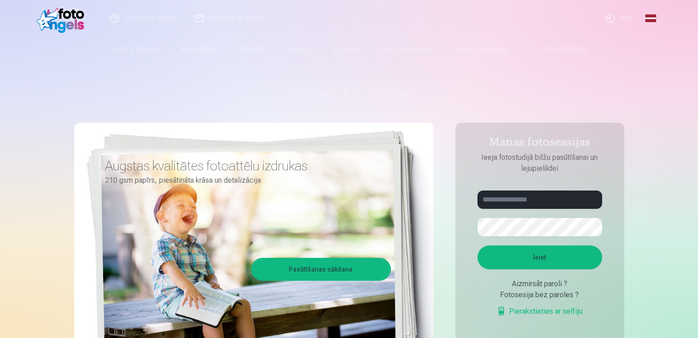
click at [622, 21] on link "Ieiet" at bounding box center [620, 18] width 44 height 37
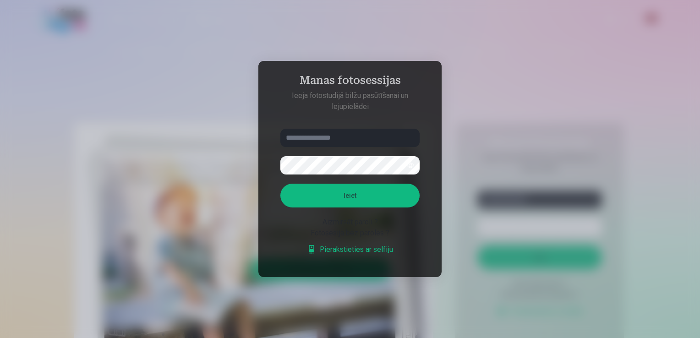
click at [356, 133] on input "text" at bounding box center [350, 138] width 139 height 18
click at [400, 131] on input "******" at bounding box center [350, 138] width 139 height 18
type input "**********"
click at [379, 189] on button "Ieiet" at bounding box center [350, 196] width 139 height 24
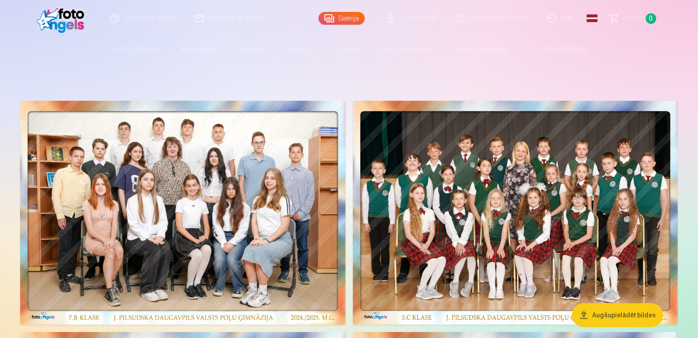
click at [428, 16] on link "Lejupielādēt" at bounding box center [412, 18] width 69 height 37
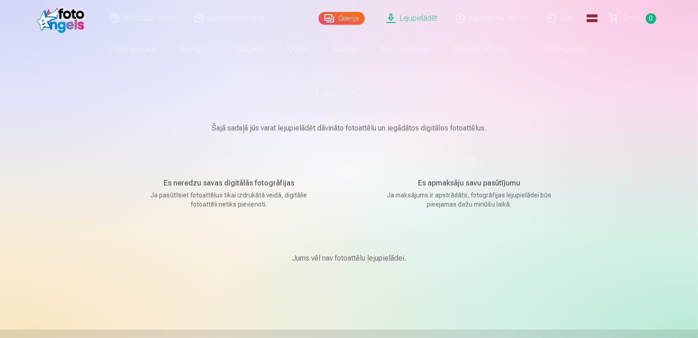
click at [233, 134] on main "Lejupielādēt Šajā sadaļā jūs varat lejupielādēt dāvināto fotoattēlu un iegādāto…" at bounding box center [349, 185] width 458 height 246
click at [422, 12] on link "Lejupielādēt" at bounding box center [412, 18] width 69 height 37
click at [558, 45] on link "Visi produkti" at bounding box center [558, 50] width 79 height 26
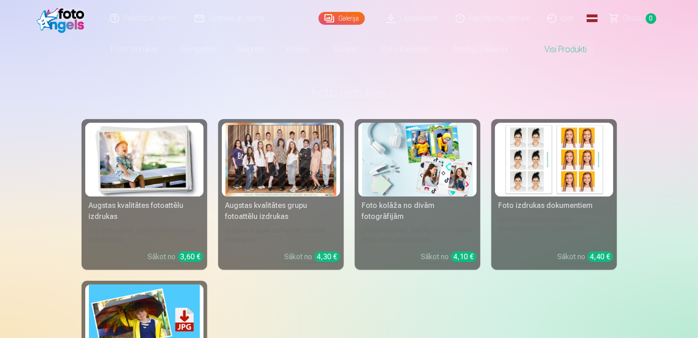
click at [131, 54] on link "Foto izdrukas" at bounding box center [135, 50] width 70 height 26
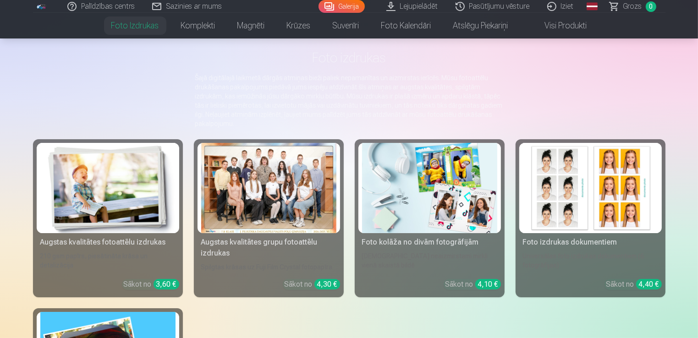
scroll to position [92, 0]
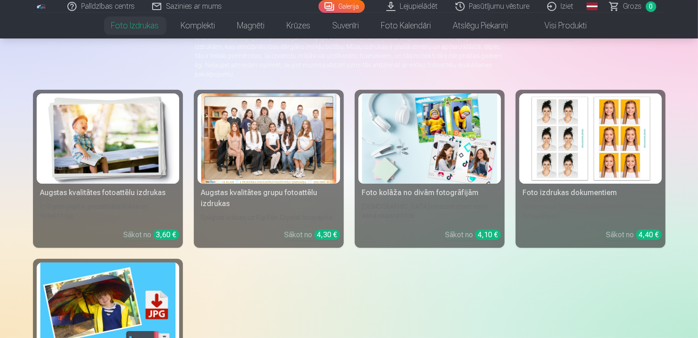
click at [260, 143] on div at bounding box center [268, 139] width 135 height 90
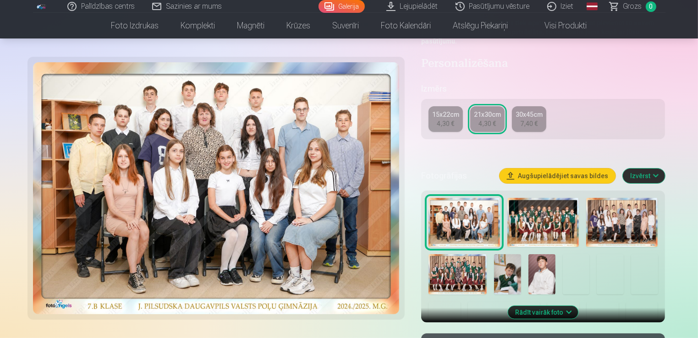
scroll to position [275, 0]
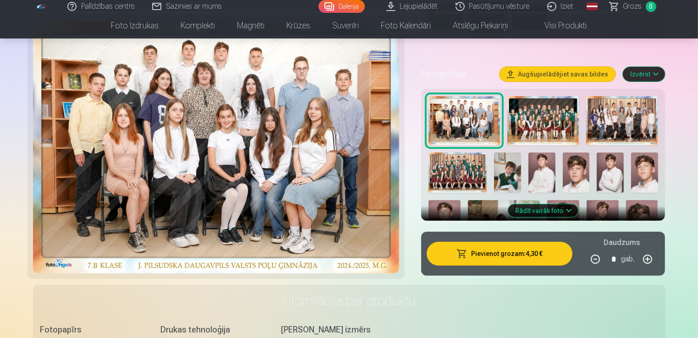
click at [546, 205] on button "Rādīt vairāk foto" at bounding box center [543, 210] width 70 height 13
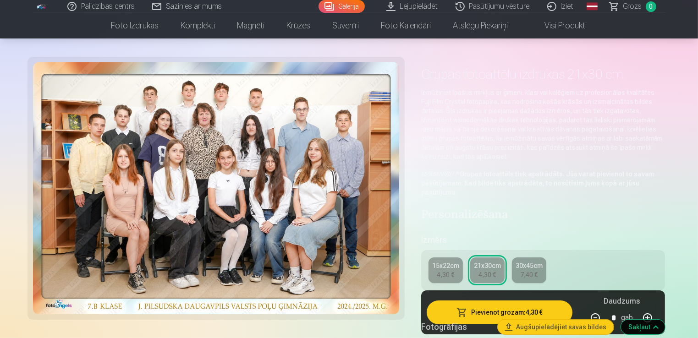
scroll to position [0, 0]
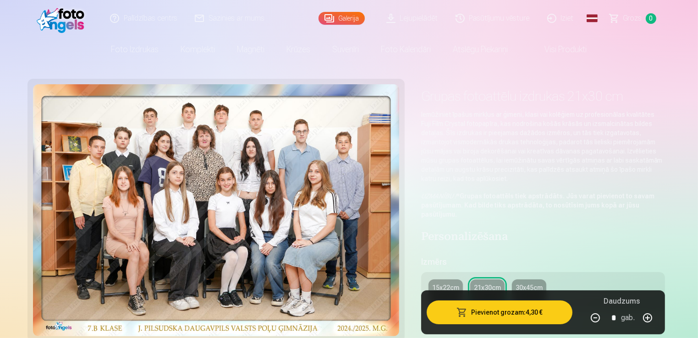
click at [499, 27] on link "Pasūtījumu vēsture" at bounding box center [493, 18] width 92 height 37
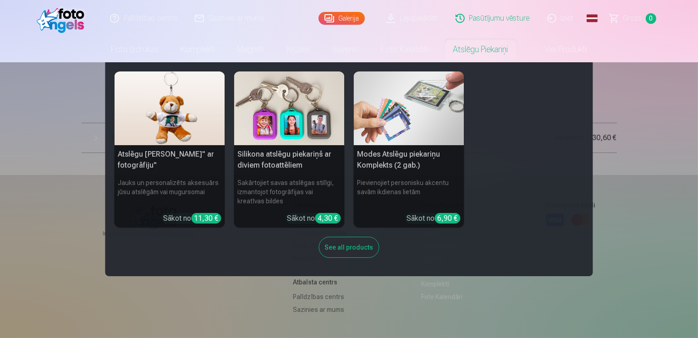
click at [335, 246] on div "See all products" at bounding box center [349, 247] width 61 height 21
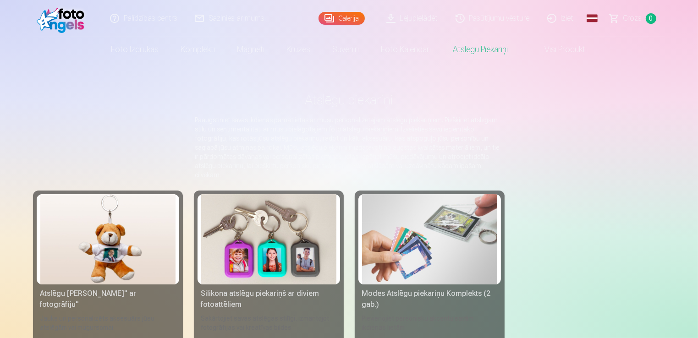
click at [486, 25] on link "Pasūtījumu vēsture" at bounding box center [493, 18] width 92 height 37
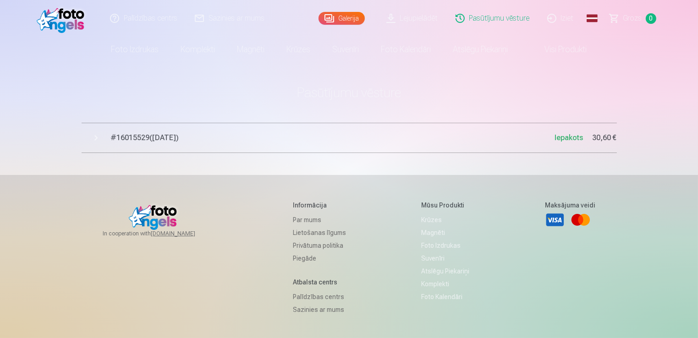
click at [172, 137] on span "# 16015529 ( 10.05.2025 )" at bounding box center [333, 137] width 444 height 11
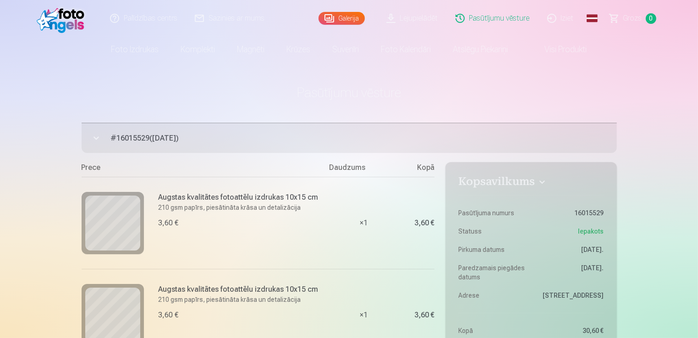
click at [433, 15] on link "Lejupielādēt" at bounding box center [412, 18] width 69 height 37
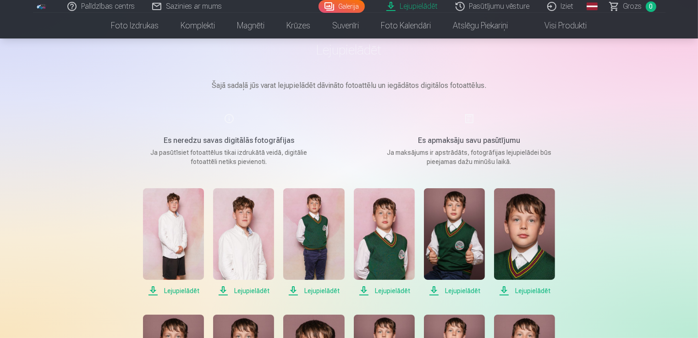
scroll to position [92, 0]
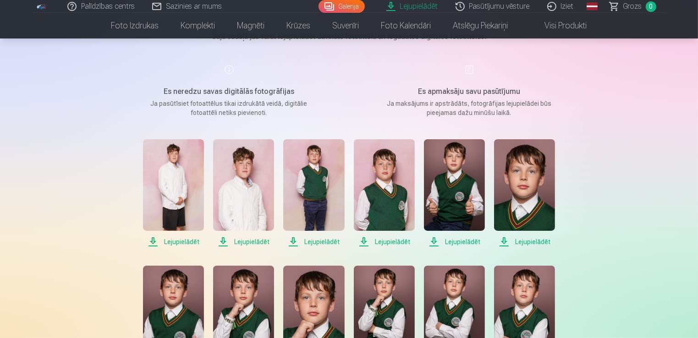
click at [172, 238] on span "Lejupielādēt" at bounding box center [173, 242] width 61 height 11
click at [248, 242] on span "Lejupielādēt" at bounding box center [243, 242] width 61 height 11
click at [322, 241] on span "Lejupielādēt" at bounding box center [313, 242] width 61 height 11
click at [387, 241] on span "Lejupielādēt" at bounding box center [384, 242] width 61 height 11
click at [451, 241] on span "Lejupielādēt" at bounding box center [454, 242] width 61 height 11
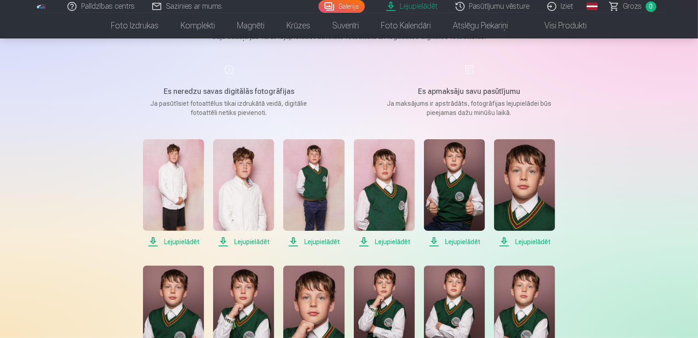
click at [527, 242] on span "Lejupielādēt" at bounding box center [524, 242] width 61 height 11
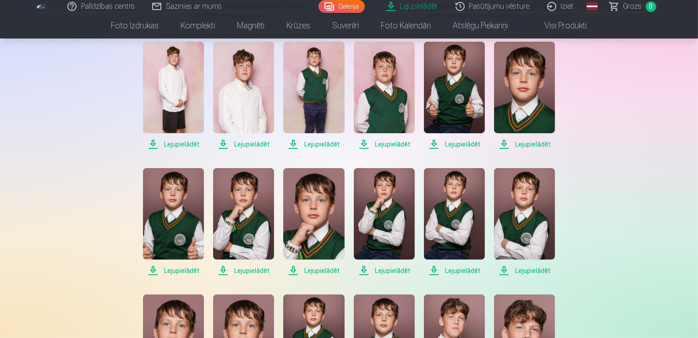
scroll to position [229, 0]
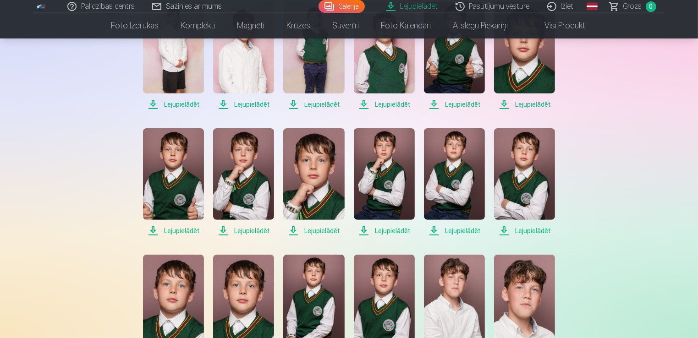
click at [185, 232] on span "Lejupielādēt" at bounding box center [173, 231] width 61 height 11
click at [256, 231] on span "Lejupielādēt" at bounding box center [243, 231] width 61 height 11
click at [327, 230] on span "Lejupielādēt" at bounding box center [313, 231] width 61 height 11
click at [400, 232] on span "Lejupielādēt" at bounding box center [384, 231] width 61 height 11
click at [462, 231] on span "Lejupielādēt" at bounding box center [454, 231] width 61 height 11
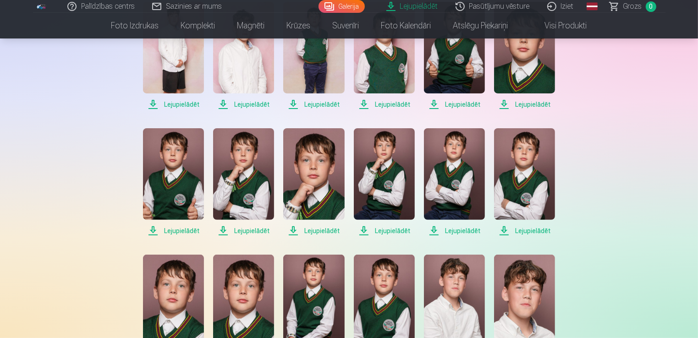
click at [528, 230] on span "Lejupielādēt" at bounding box center [524, 231] width 61 height 11
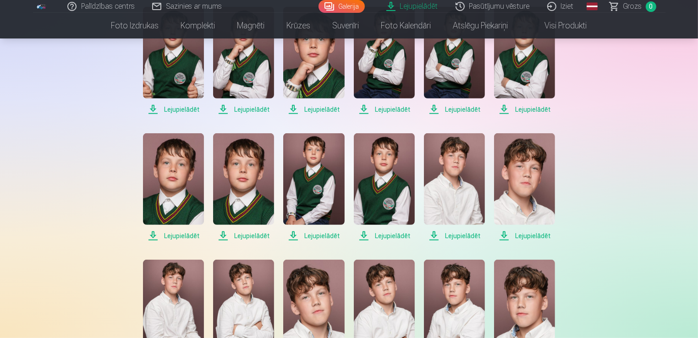
scroll to position [367, 0]
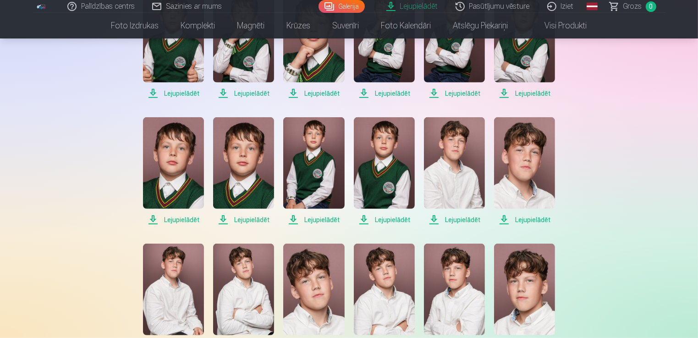
click at [183, 219] on span "Lejupielādēt" at bounding box center [173, 220] width 61 height 11
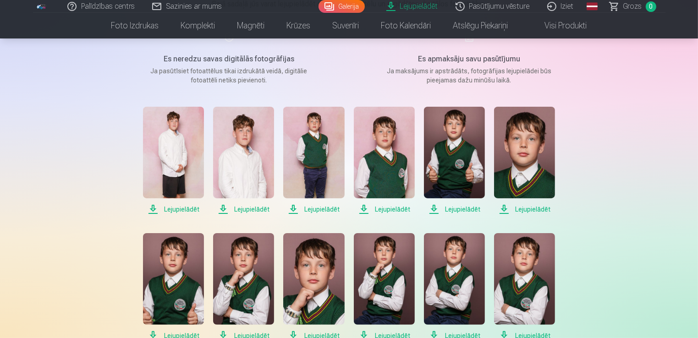
scroll to position [138, 0]
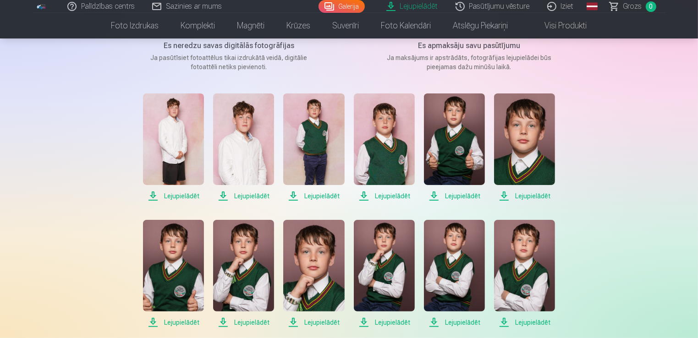
click at [174, 193] on span "Lejupielādēt" at bounding box center [173, 196] width 61 height 11
click at [247, 193] on span "Lejupielādēt" at bounding box center [243, 196] width 61 height 11
click at [326, 193] on span "Lejupielādēt" at bounding box center [313, 196] width 61 height 11
click at [391, 193] on span "Lejupielādēt" at bounding box center [384, 196] width 61 height 11
click at [442, 198] on span "Lejupielādēt" at bounding box center [454, 196] width 61 height 11
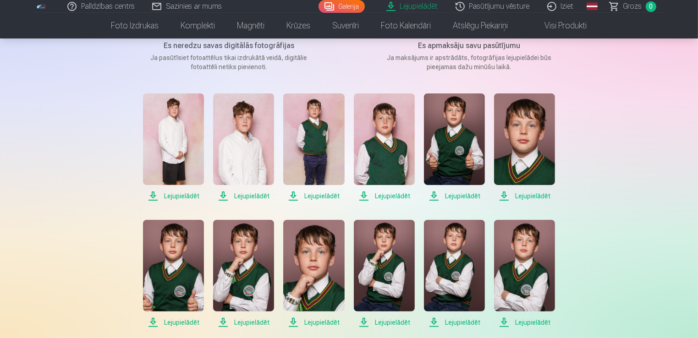
click at [535, 194] on span "Lejupielādēt" at bounding box center [524, 196] width 61 height 11
click at [523, 324] on span "Lejupielādēt" at bounding box center [524, 322] width 61 height 11
click at [461, 322] on span "Lejupielādēt" at bounding box center [454, 322] width 61 height 11
click at [389, 324] on span "Lejupielādēt" at bounding box center [384, 322] width 61 height 11
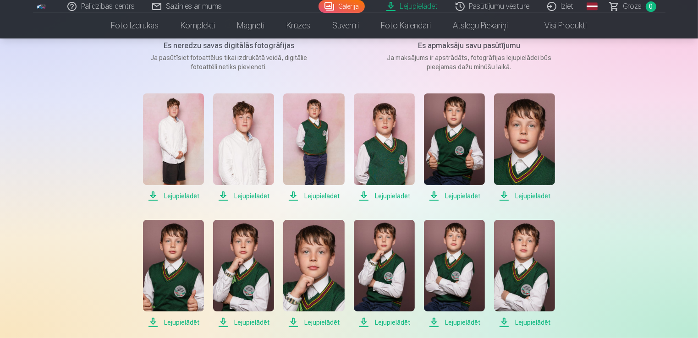
click at [322, 324] on span "Lejupielādēt" at bounding box center [313, 322] width 61 height 11
drag, startPoint x: 259, startPoint y: 324, endPoint x: 246, endPoint y: 325, distance: 13.3
click at [259, 323] on span "Lejupielādēt" at bounding box center [243, 322] width 61 height 11
click at [194, 322] on span "Lejupielādēt" at bounding box center [173, 322] width 61 height 11
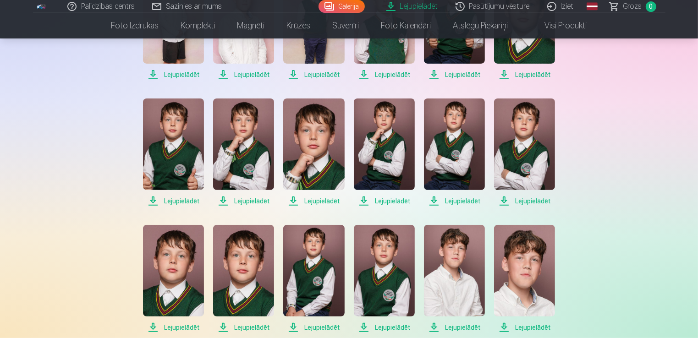
scroll to position [275, 0]
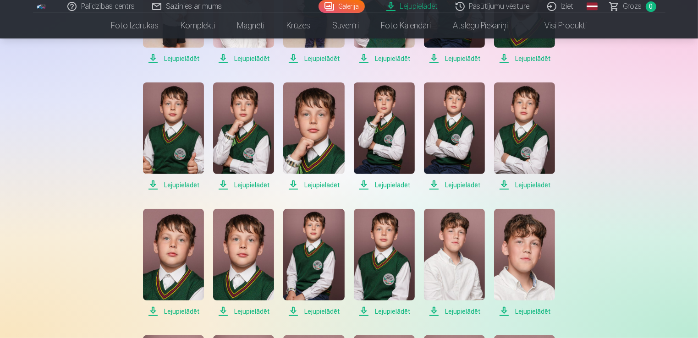
drag, startPoint x: 545, startPoint y: 313, endPoint x: 533, endPoint y: 312, distance: 12.0
click at [545, 313] on span "Lejupielādēt" at bounding box center [524, 311] width 61 height 11
click at [458, 312] on span "Lejupielādēt" at bounding box center [454, 311] width 61 height 11
click at [394, 312] on span "Lejupielādēt" at bounding box center [384, 311] width 61 height 11
click at [319, 310] on span "Lejupielādēt" at bounding box center [313, 311] width 61 height 11
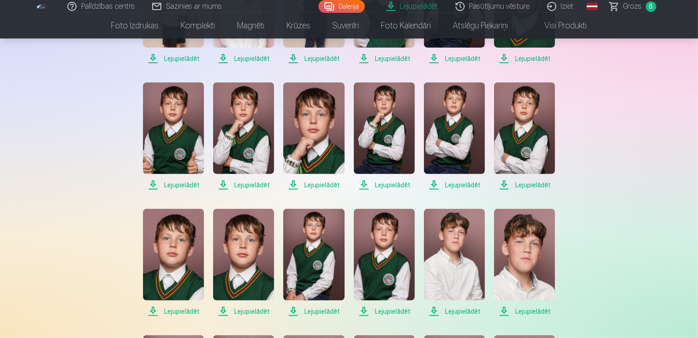
click at [257, 311] on span "Lejupielādēt" at bounding box center [243, 311] width 61 height 11
click at [187, 311] on span "Lejupielādēt" at bounding box center [173, 311] width 61 height 11
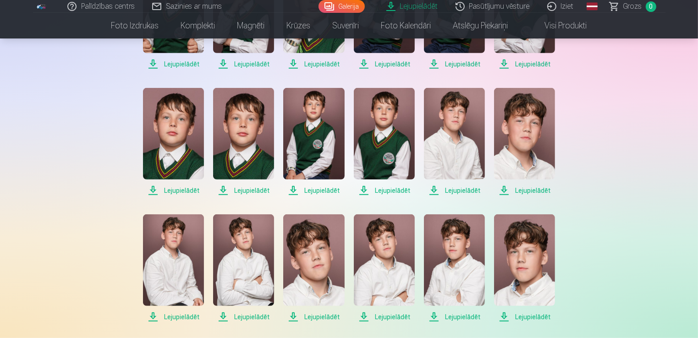
scroll to position [413, 0]
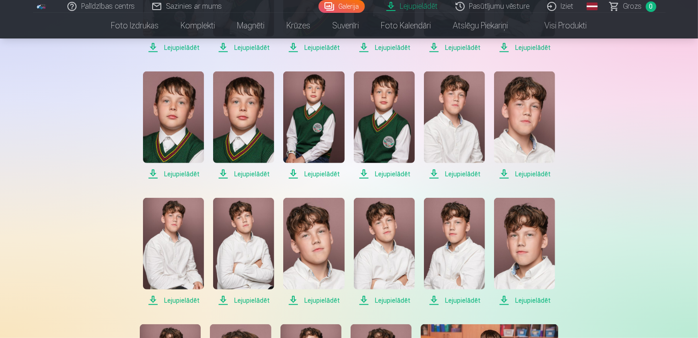
click at [185, 303] on span "Lejupielādēt" at bounding box center [173, 300] width 61 height 11
click at [258, 301] on span "Lejupielādēt" at bounding box center [243, 300] width 61 height 11
click at [316, 300] on span "Lejupielādēt" at bounding box center [313, 300] width 61 height 11
click at [385, 300] on span "Lejupielādēt" at bounding box center [384, 300] width 61 height 11
click at [457, 300] on span "Lejupielādēt" at bounding box center [454, 300] width 61 height 11
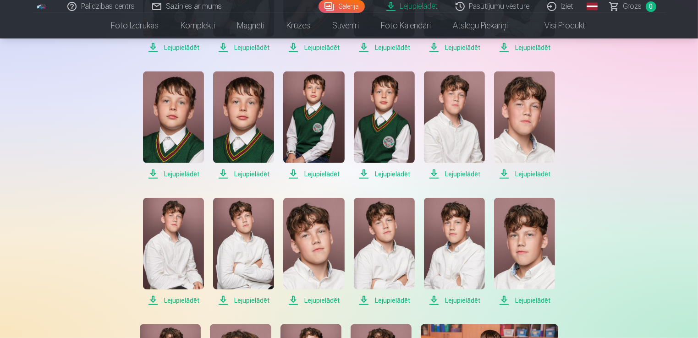
click at [533, 300] on span "Lejupielādēt" at bounding box center [524, 300] width 61 height 11
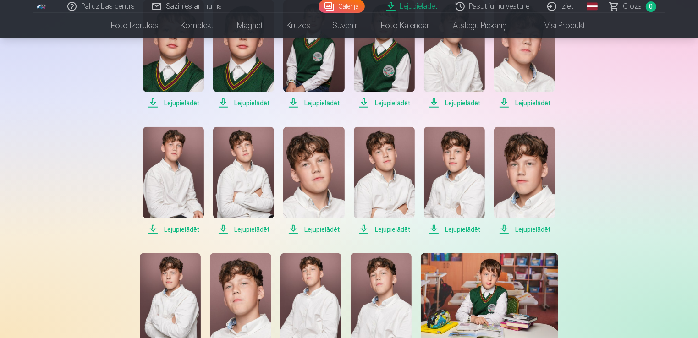
scroll to position [504, 0]
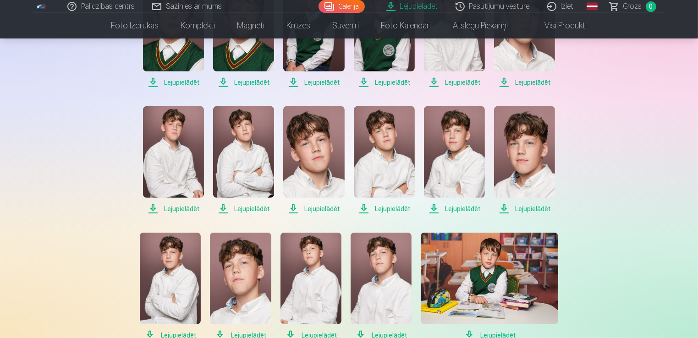
click at [501, 334] on span "Lejupielādēt" at bounding box center [490, 335] width 138 height 11
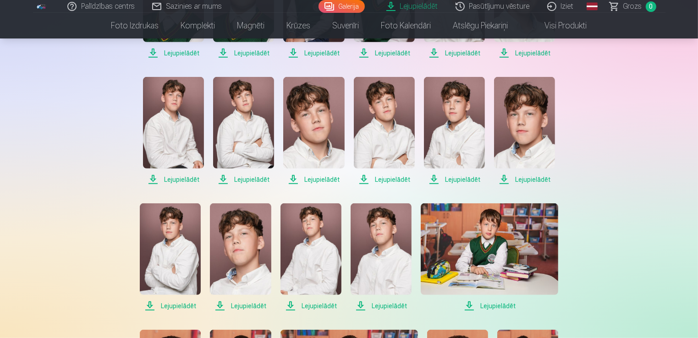
scroll to position [550, 0]
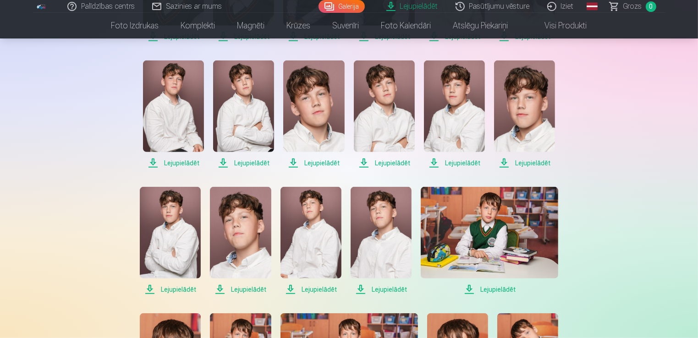
click at [389, 290] on span "Lejupielādēt" at bounding box center [381, 289] width 61 height 11
click at [321, 290] on span "Lejupielādēt" at bounding box center [311, 289] width 61 height 11
click at [251, 288] on span "Lejupielādēt" at bounding box center [240, 289] width 61 height 11
click at [176, 292] on span "Lejupielādēt" at bounding box center [170, 289] width 61 height 11
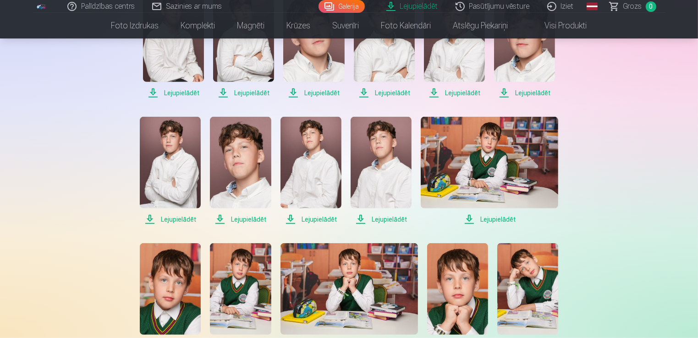
scroll to position [642, 0]
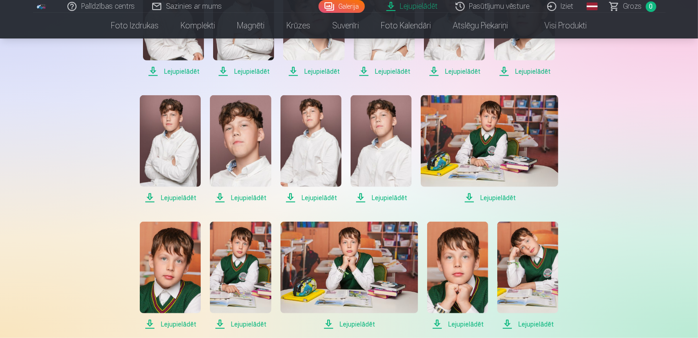
click at [173, 323] on span "Lejupielādēt" at bounding box center [170, 324] width 61 height 11
click at [245, 322] on span "Lejupielādēt" at bounding box center [240, 324] width 61 height 11
click at [354, 323] on span "Lejupielādēt" at bounding box center [350, 324] width 138 height 11
click at [467, 324] on span "Lejupielādēt" at bounding box center [457, 324] width 61 height 11
click at [537, 323] on span "Lejupielādēt" at bounding box center [527, 324] width 61 height 11
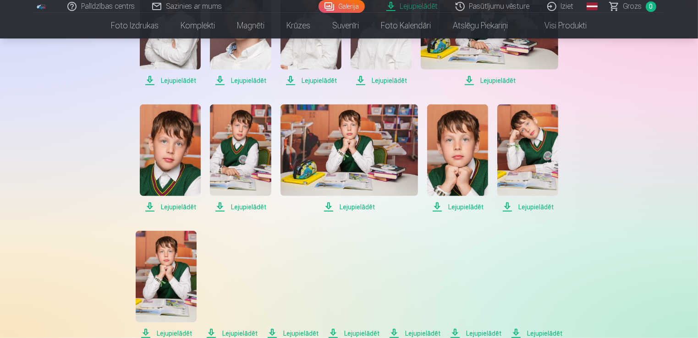
scroll to position [779, 0]
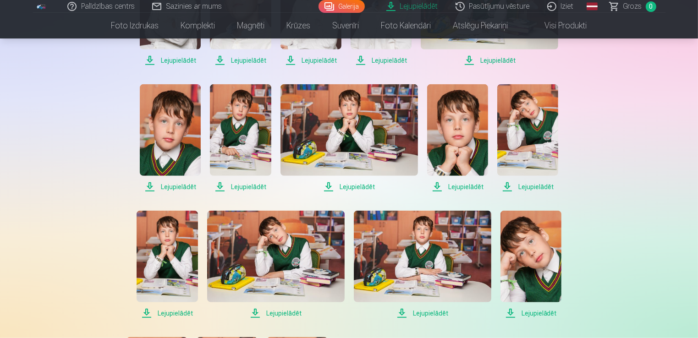
click at [527, 313] on span "Lejupielādēt" at bounding box center [531, 313] width 61 height 11
click at [433, 314] on span "Lejupielādēt" at bounding box center [423, 313] width 138 height 11
click at [284, 314] on span "Lejupielādēt" at bounding box center [276, 313] width 138 height 11
click at [173, 311] on span "Lejupielādēt" at bounding box center [167, 313] width 61 height 11
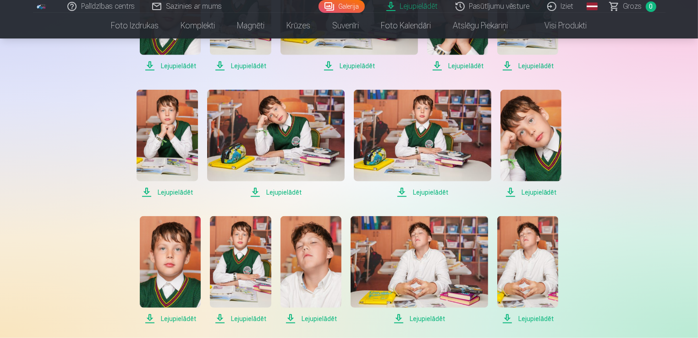
scroll to position [917, 0]
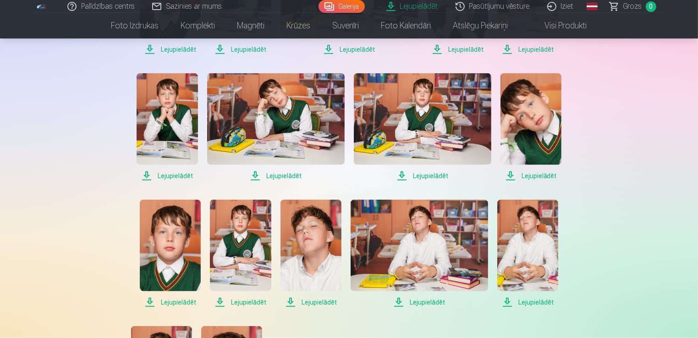
click at [176, 302] on span "Lejupielādēt" at bounding box center [170, 302] width 61 height 11
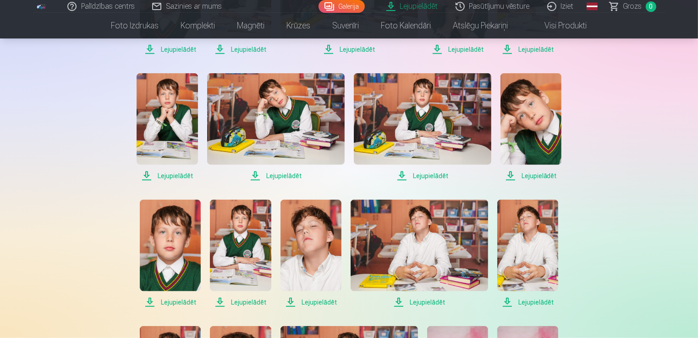
click at [241, 302] on span "Lejupielādēt" at bounding box center [240, 302] width 61 height 11
click at [317, 303] on span "Lejupielādēt" at bounding box center [311, 302] width 61 height 11
click at [414, 305] on span "Lejupielādēt" at bounding box center [420, 302] width 138 height 11
click at [536, 304] on span "Lejupielādēt" at bounding box center [527, 302] width 61 height 11
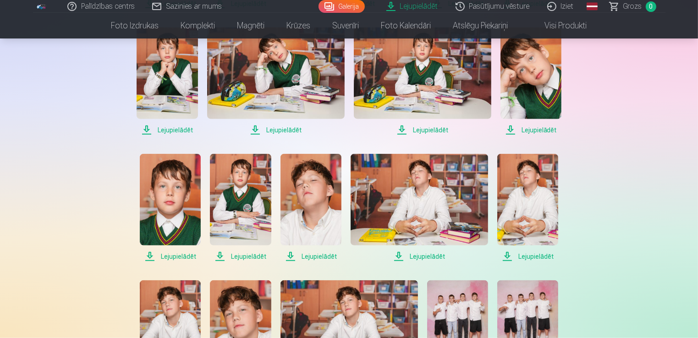
scroll to position [1008, 0]
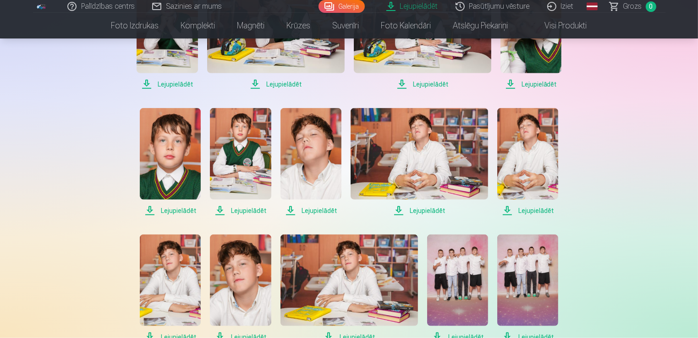
click at [528, 336] on span "Lejupielādēt" at bounding box center [527, 337] width 61 height 11
click at [471, 335] on span "Lejupielādēt" at bounding box center [457, 337] width 61 height 11
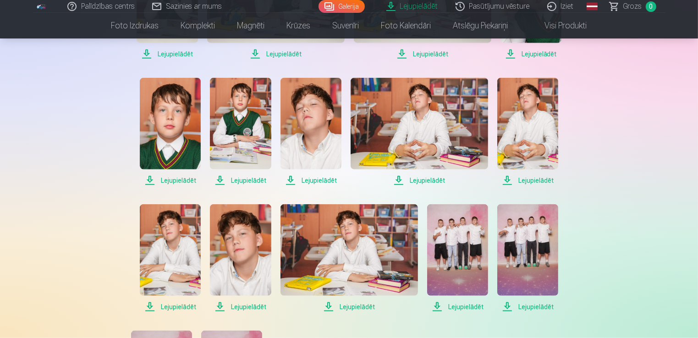
scroll to position [1054, 0]
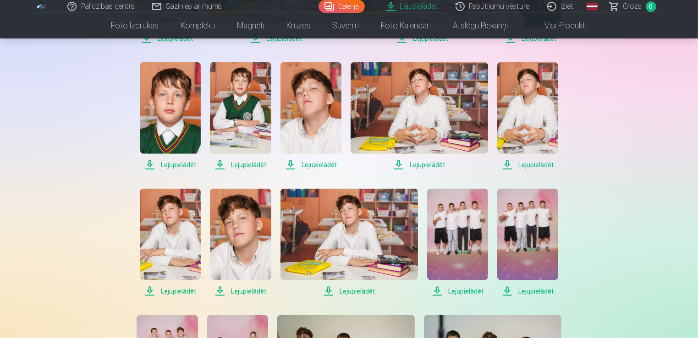
click at [343, 291] on span "Lejupielādēt" at bounding box center [350, 291] width 138 height 11
click at [255, 292] on span "Lejupielādēt" at bounding box center [240, 291] width 61 height 11
click at [177, 292] on span "Lejupielādēt" at bounding box center [170, 291] width 61 height 11
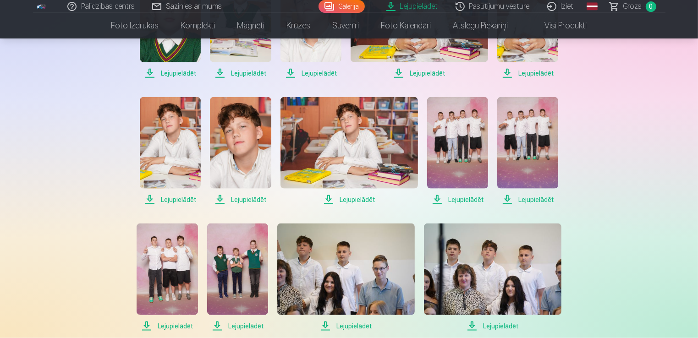
scroll to position [1192, 0]
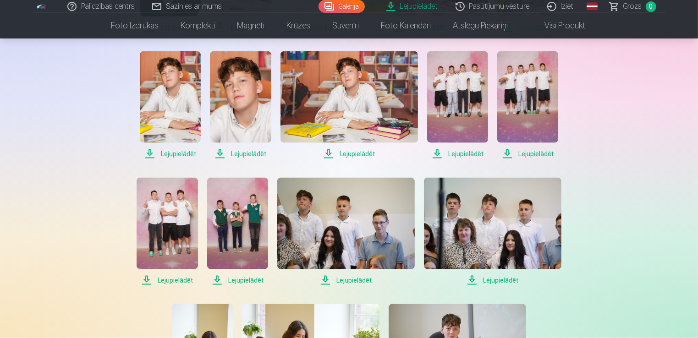
click at [177, 280] on span "Lejupielādēt" at bounding box center [167, 280] width 61 height 11
click at [248, 282] on span "Lejupielādēt" at bounding box center [237, 280] width 61 height 11
click at [346, 278] on span "Lejupielādēt" at bounding box center [346, 280] width 138 height 11
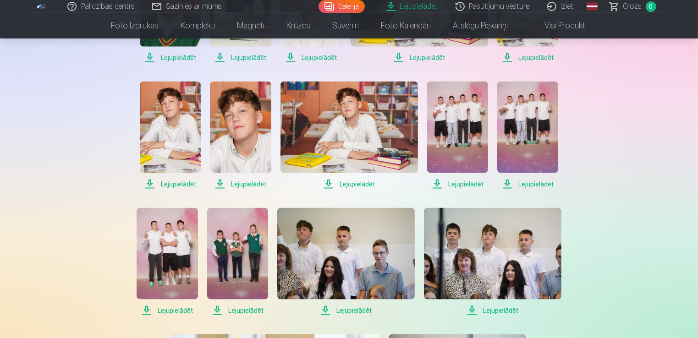
scroll to position [1146, 0]
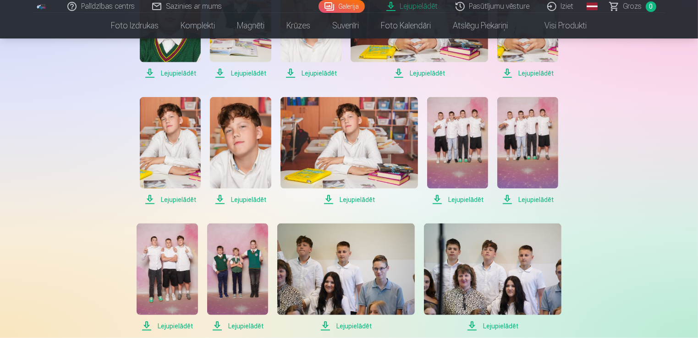
click at [502, 325] on span "Lejupielādēt" at bounding box center [493, 326] width 138 height 11
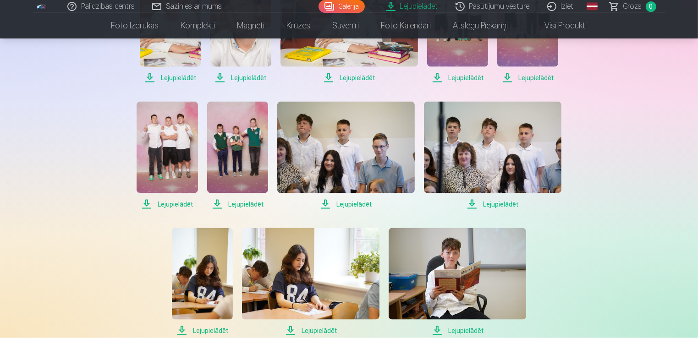
scroll to position [1283, 0]
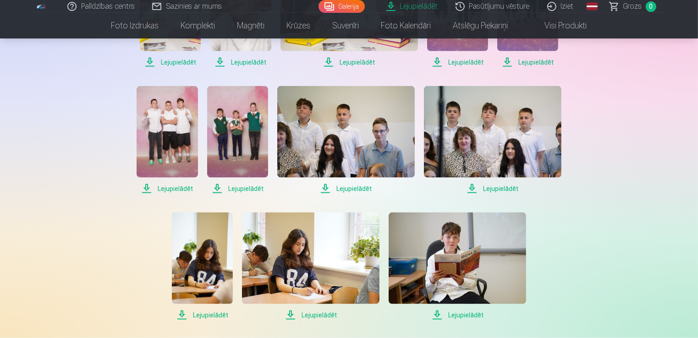
click at [462, 316] on span "Lejupielādēt" at bounding box center [458, 315] width 138 height 11
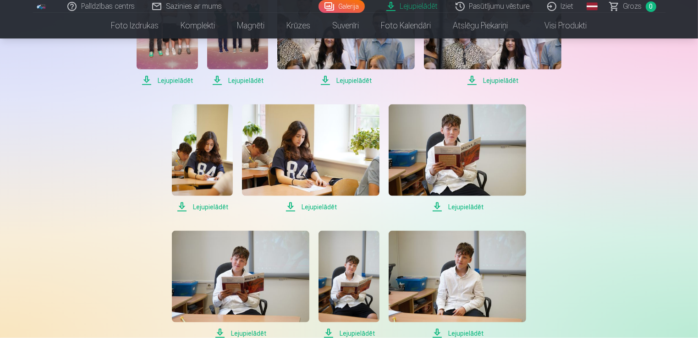
scroll to position [1421, 0]
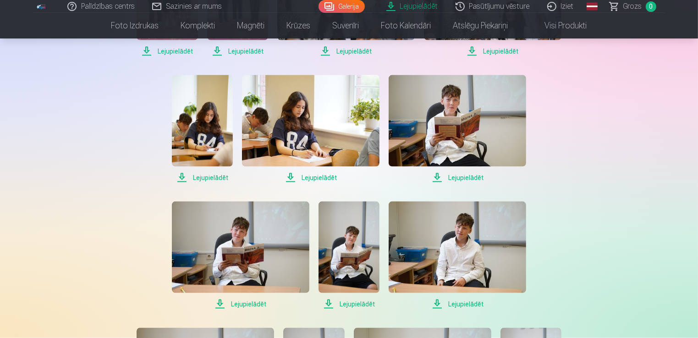
click at [459, 303] on span "Lejupielādēt" at bounding box center [458, 304] width 138 height 11
click at [350, 303] on span "Lejupielādēt" at bounding box center [349, 304] width 61 height 11
click at [256, 303] on span "Lejupielādēt" at bounding box center [241, 304] width 138 height 11
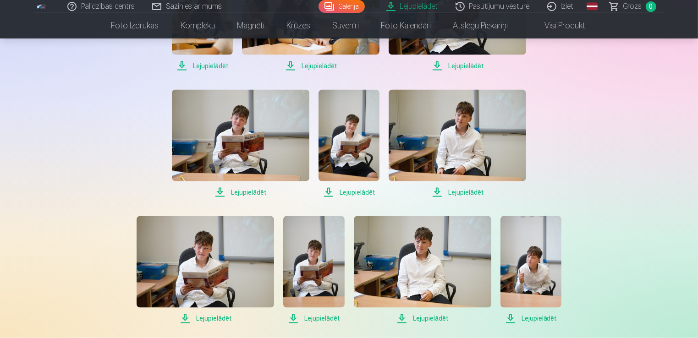
scroll to position [1513, 0]
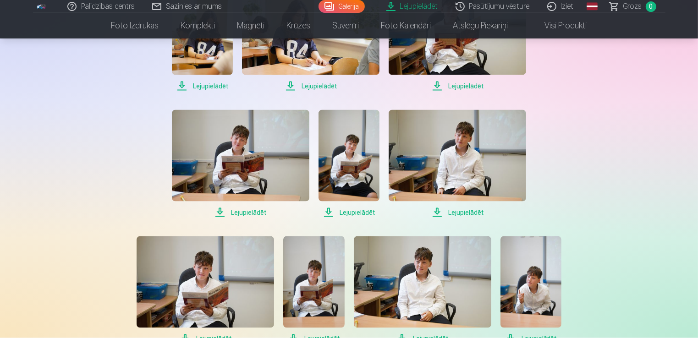
click at [534, 335] on span "Lejupielādēt" at bounding box center [531, 339] width 61 height 11
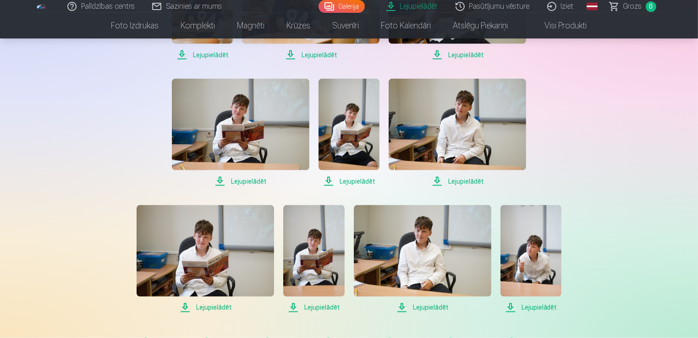
scroll to position [1558, 0]
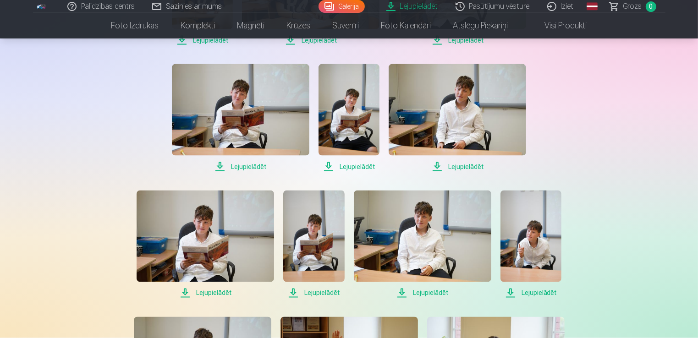
click at [436, 294] on span "Lejupielādēt" at bounding box center [423, 293] width 138 height 11
click at [323, 293] on span "Lejupielādēt" at bounding box center [313, 293] width 61 height 11
click at [212, 291] on span "Lejupielādēt" at bounding box center [206, 293] width 138 height 11
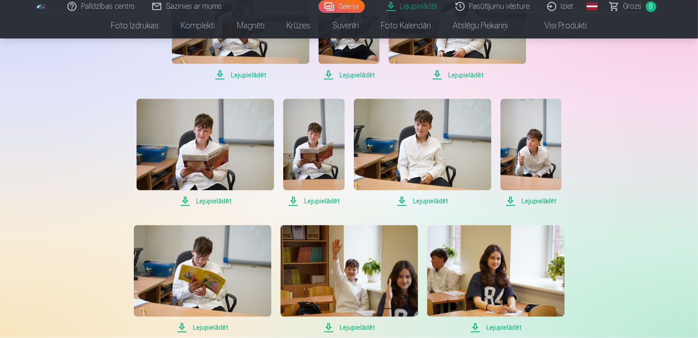
scroll to position [1696, 0]
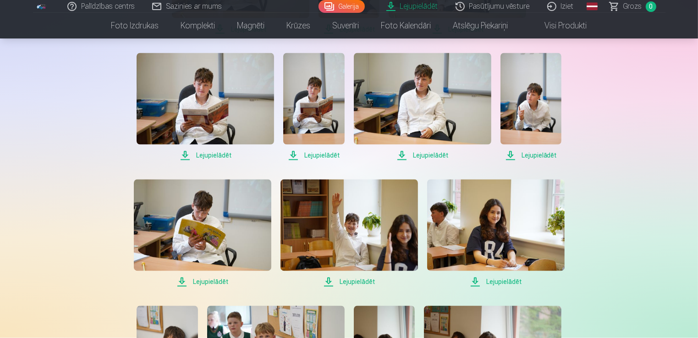
click at [209, 277] on span "Lejupielādēt" at bounding box center [203, 282] width 138 height 11
click at [352, 285] on span "Lejupielādēt" at bounding box center [350, 282] width 138 height 11
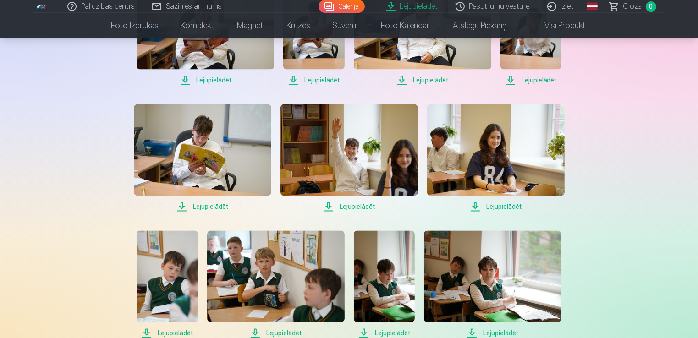
scroll to position [1788, 0]
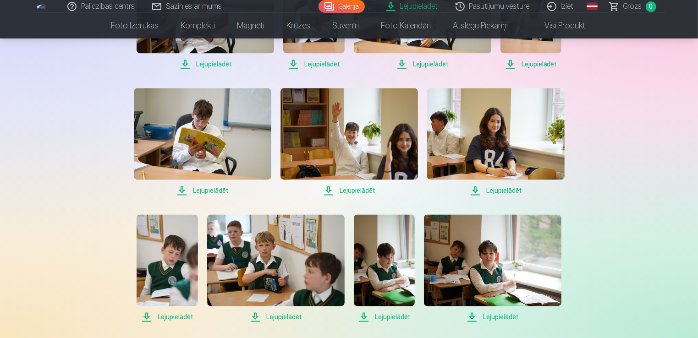
click at [175, 318] on span "Lejupielādēt" at bounding box center [167, 317] width 61 height 11
click at [501, 318] on span "Lejupielādēt" at bounding box center [493, 317] width 138 height 11
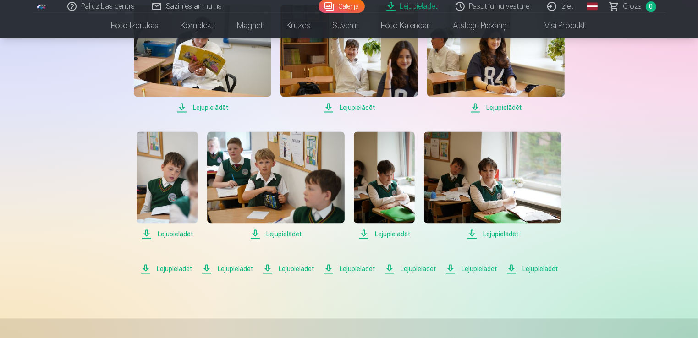
scroll to position [1925, 0]
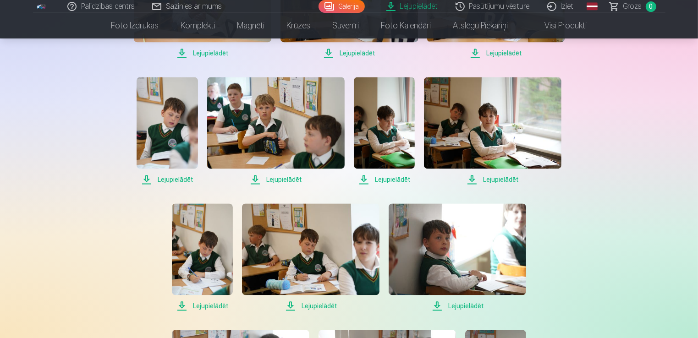
click at [209, 306] on span "Lejupielādēt" at bounding box center [202, 306] width 61 height 11
click at [319, 307] on span "Lejupielādēt" at bounding box center [311, 306] width 138 height 11
click at [454, 309] on span "Lejupielādēt" at bounding box center [458, 306] width 138 height 11
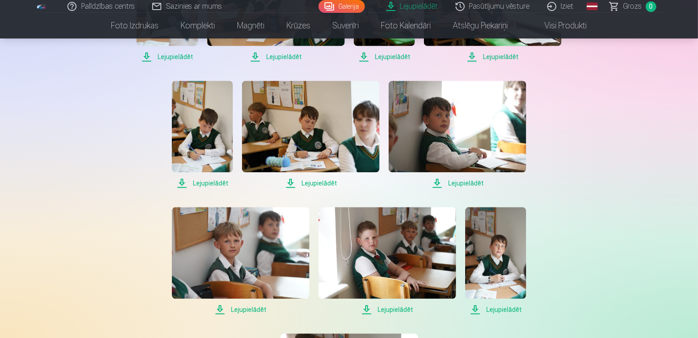
scroll to position [2063, 0]
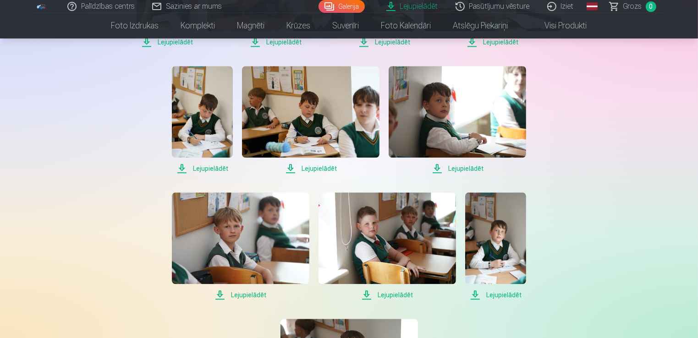
click at [495, 298] on span "Lejupielādēt" at bounding box center [495, 295] width 61 height 11
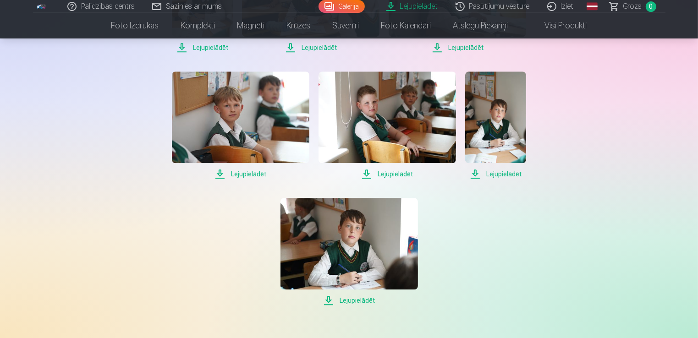
scroll to position [2200, 0]
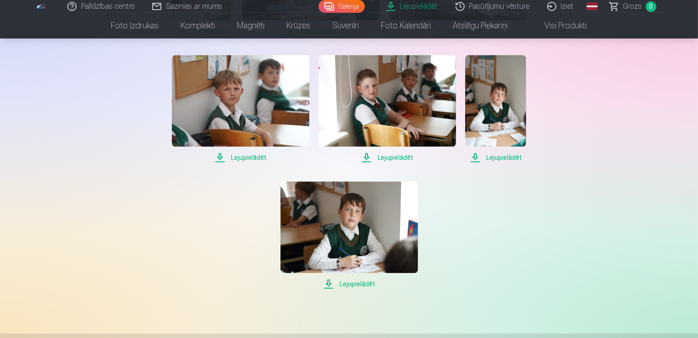
click at [350, 284] on span "Lejupielādēt" at bounding box center [350, 284] width 138 height 11
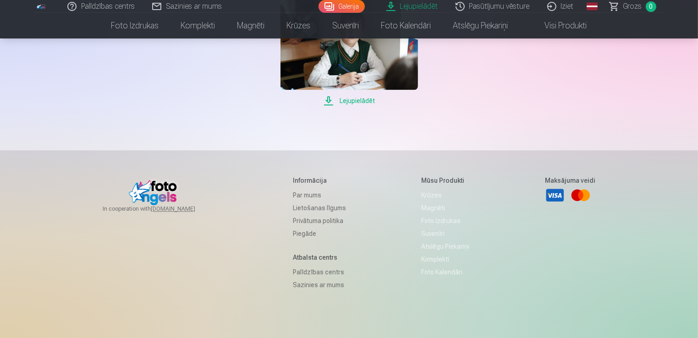
scroll to position [2246, 0]
